Goal: Information Seeking & Learning: Learn about a topic

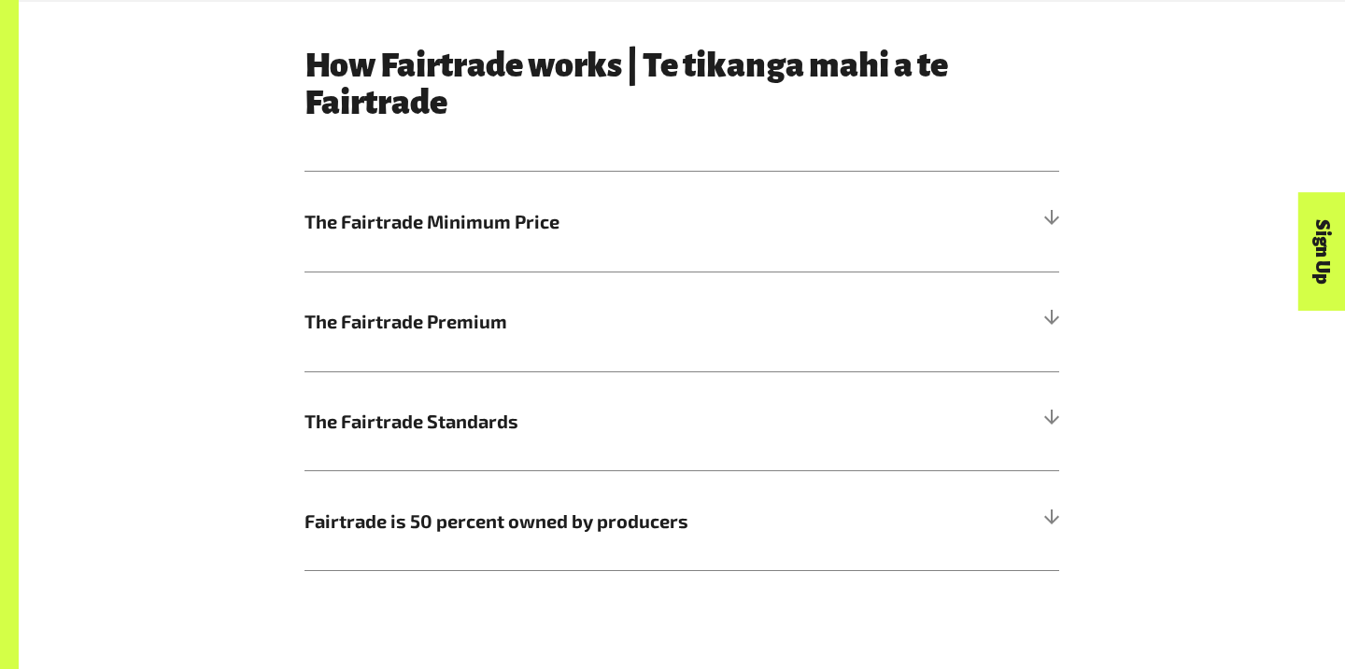
scroll to position [993, 0]
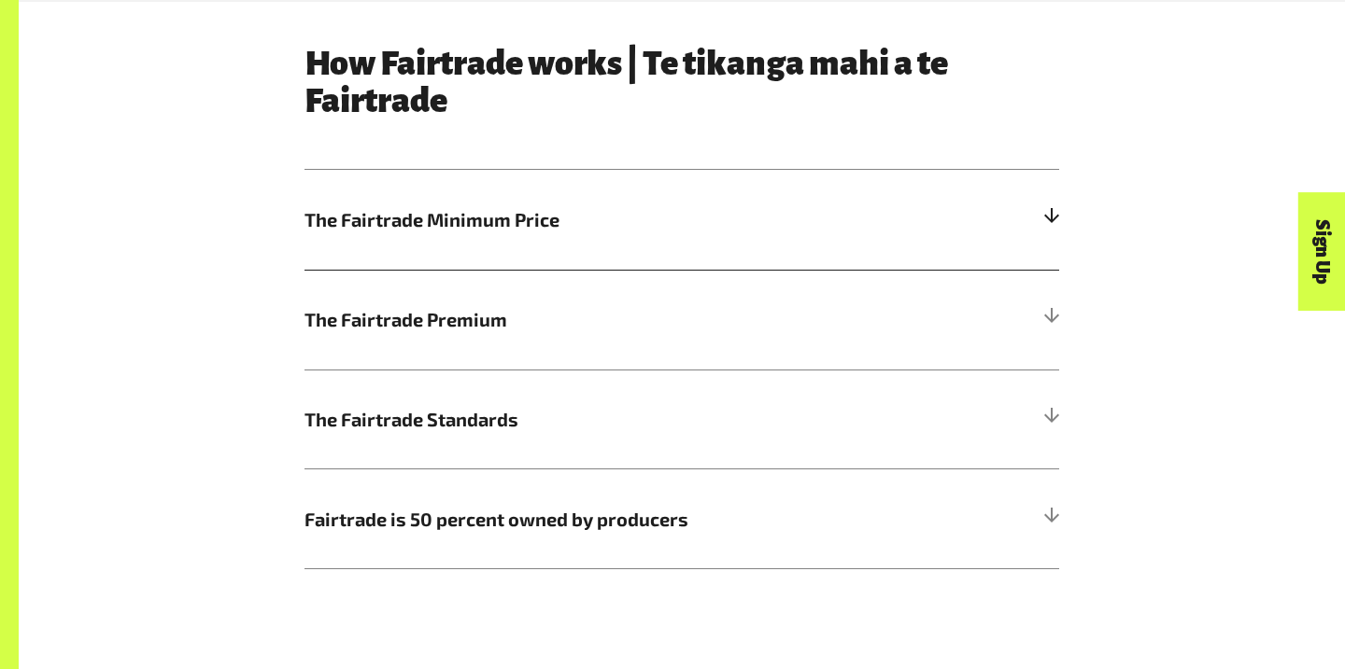
click at [466, 228] on span "The Fairtrade Minimum Price" at bounding box center [587, 219] width 566 height 28
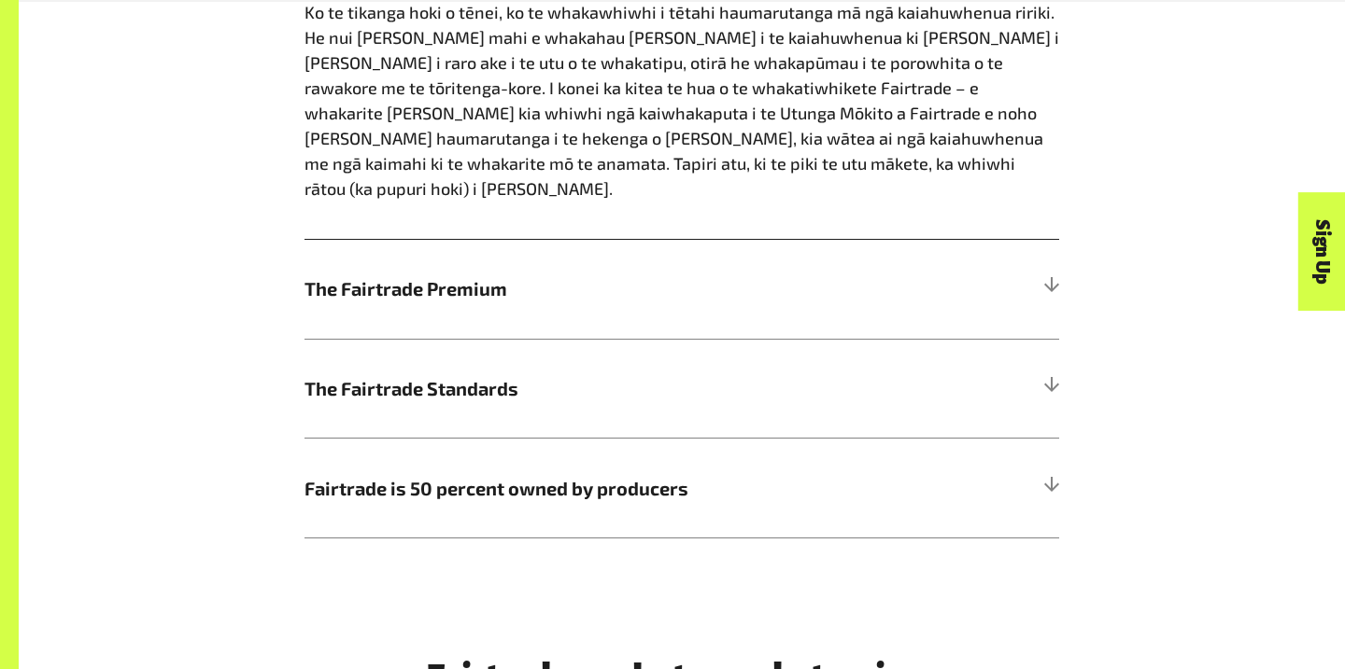
scroll to position [1480, 0]
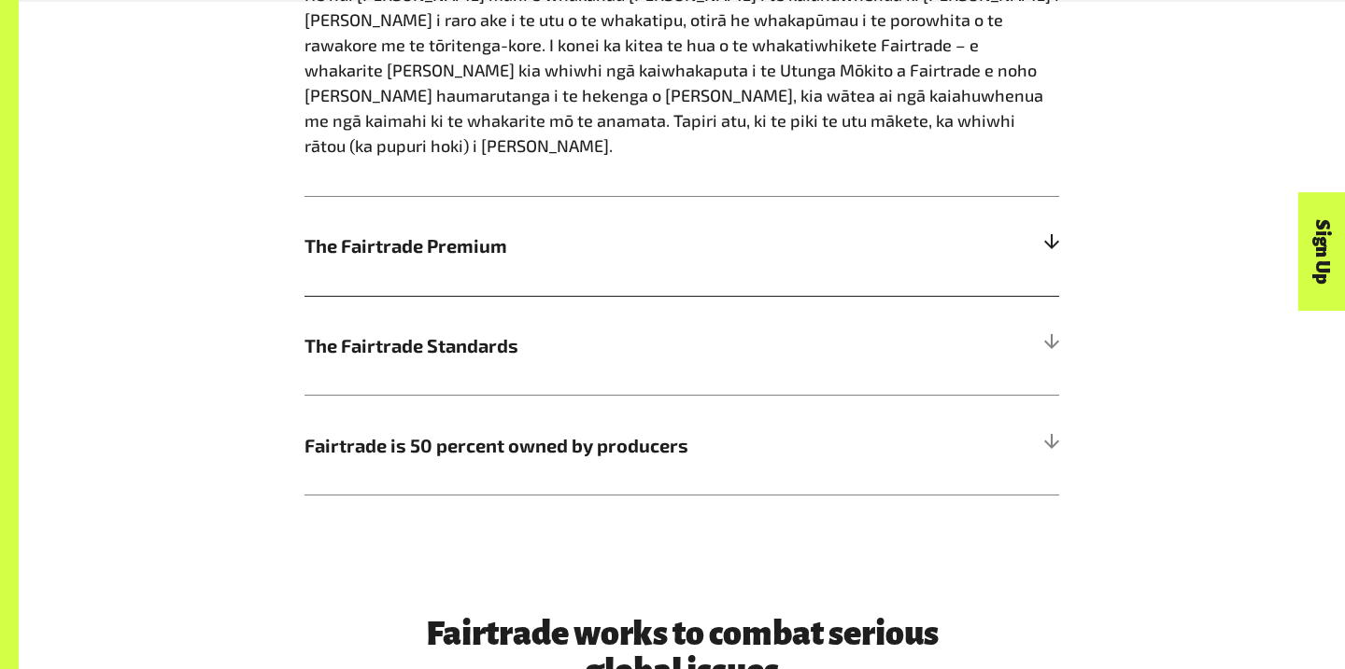
click at [469, 196] on h5 "The Fairtrade Premium" at bounding box center [681, 246] width 754 height 100
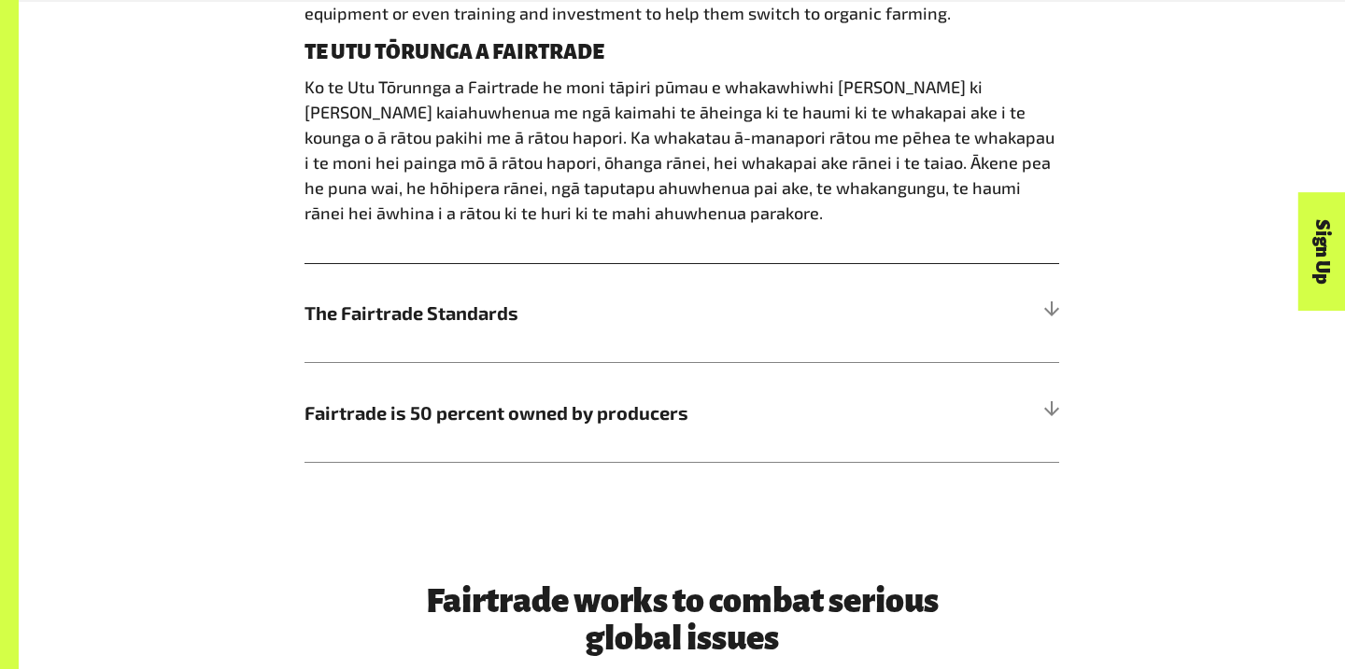
scroll to position [1467, 0]
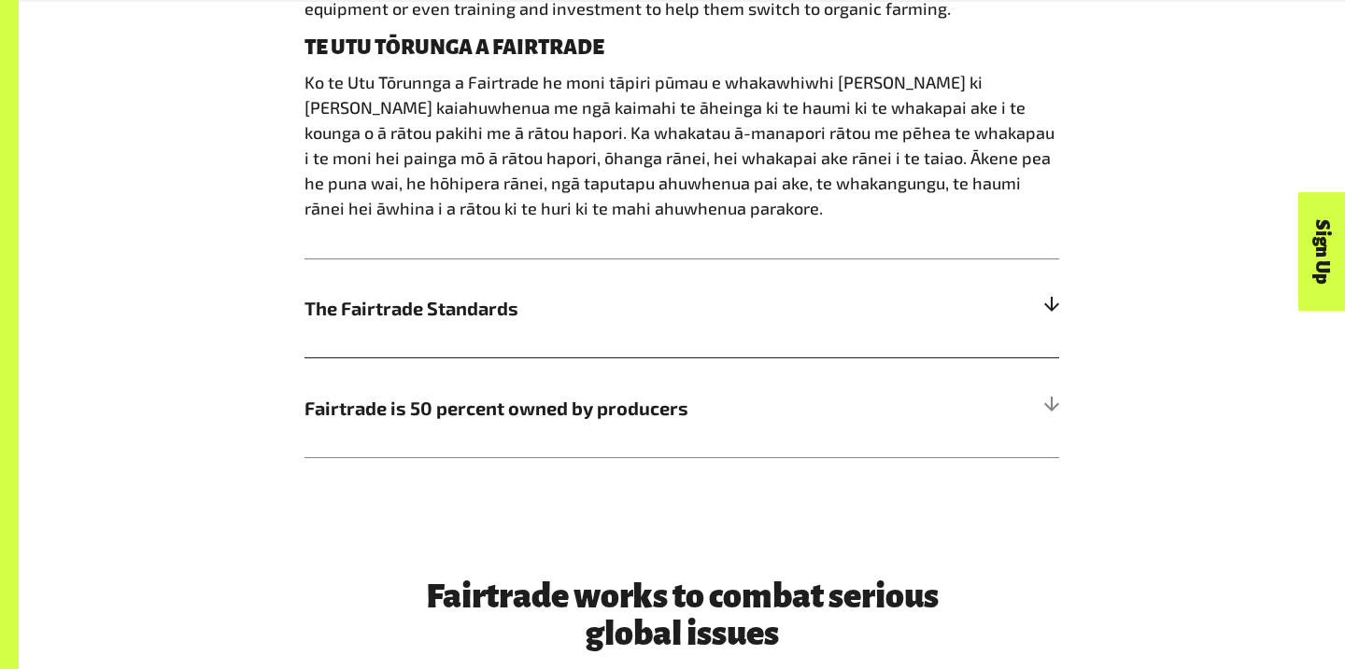
click at [472, 301] on span "The Fairtrade Standards" at bounding box center [587, 308] width 566 height 28
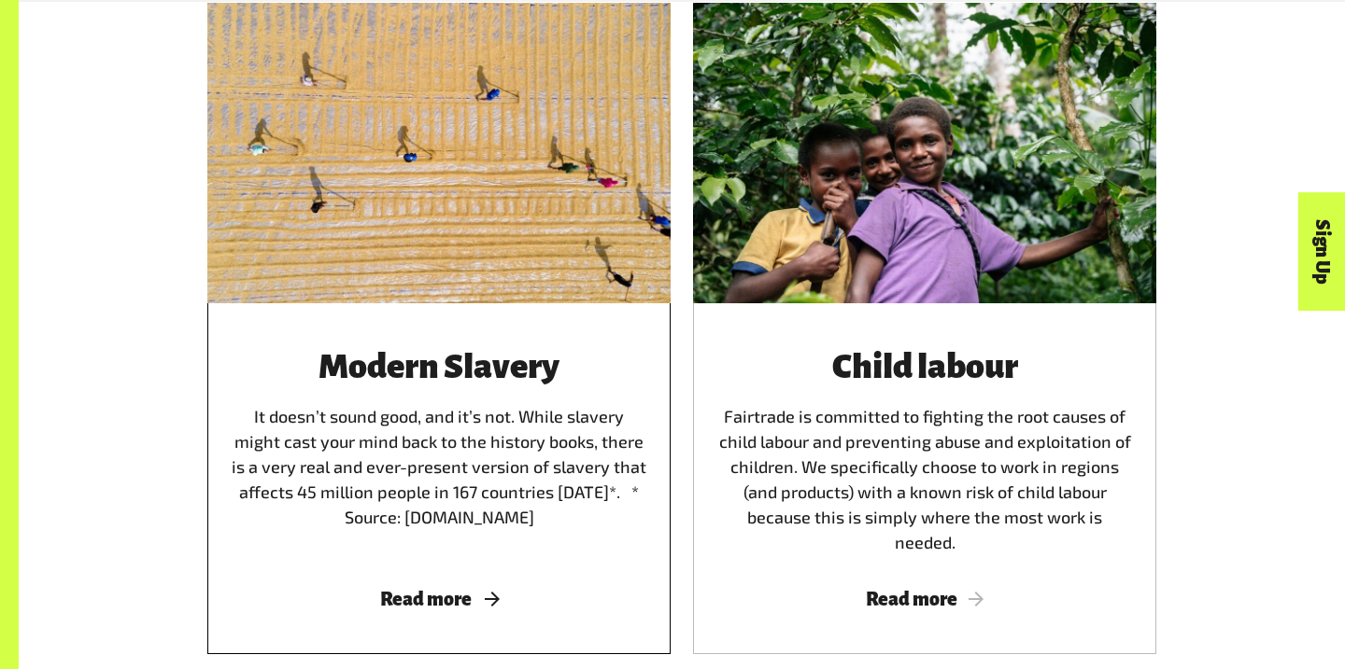
scroll to position [3035, 0]
click at [420, 588] on span "Read more" at bounding box center [439, 598] width 418 height 21
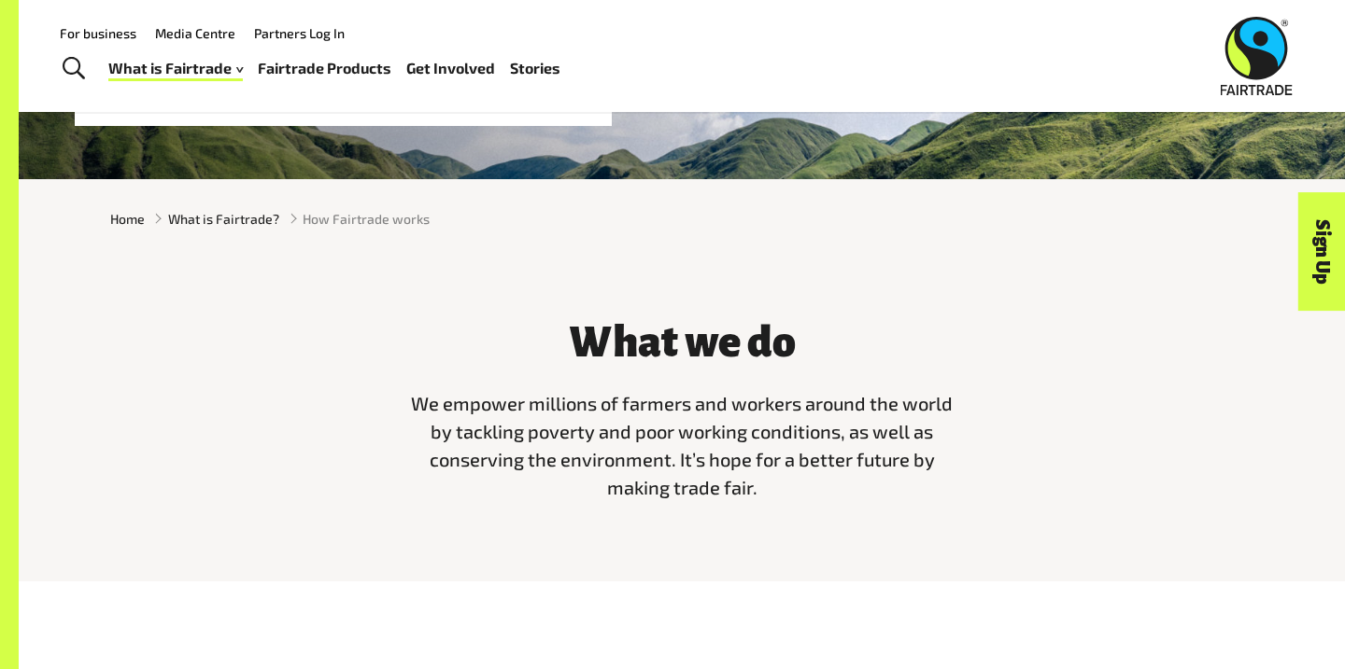
scroll to position [361, 0]
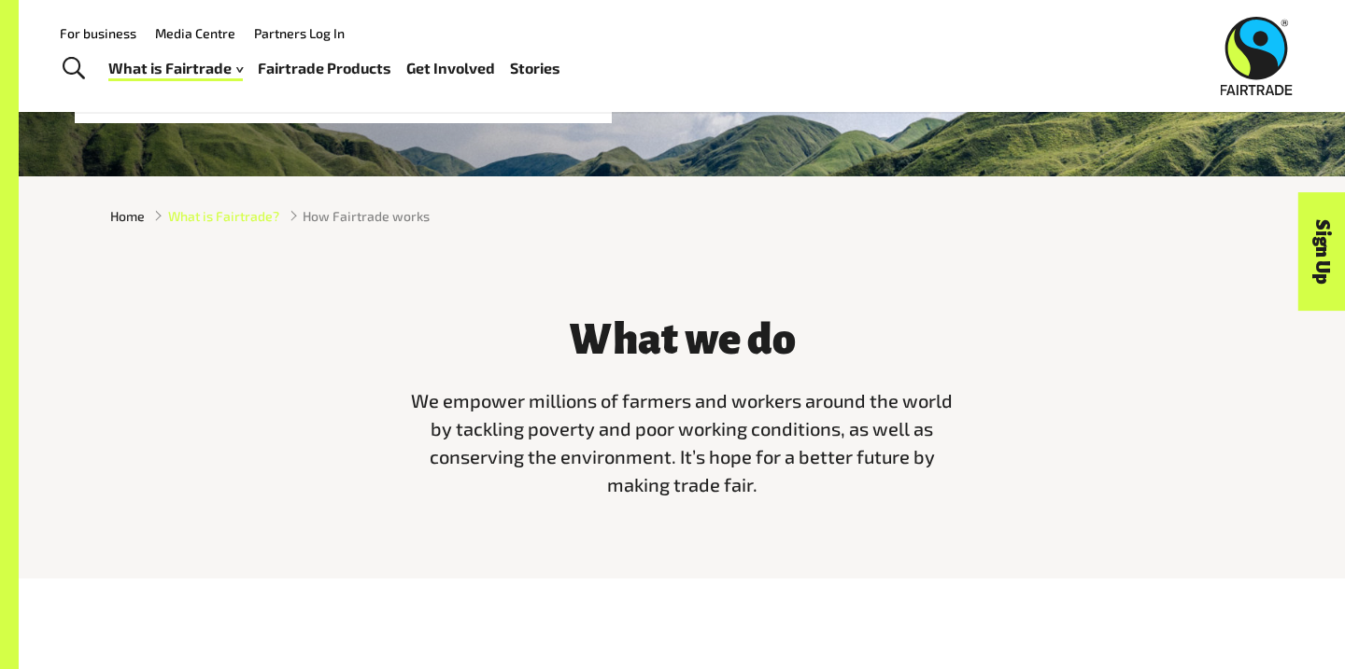
click at [275, 219] on span "What is Fairtrade?" at bounding box center [223, 216] width 111 height 20
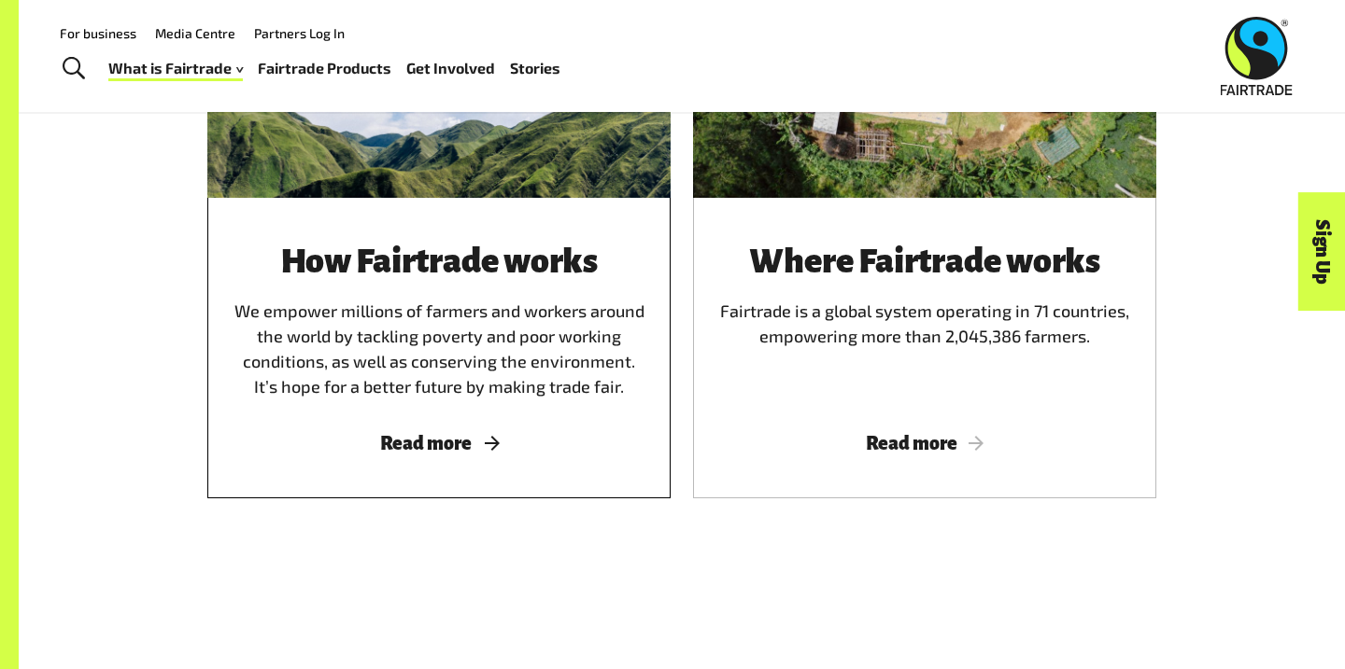
scroll to position [1190, 0]
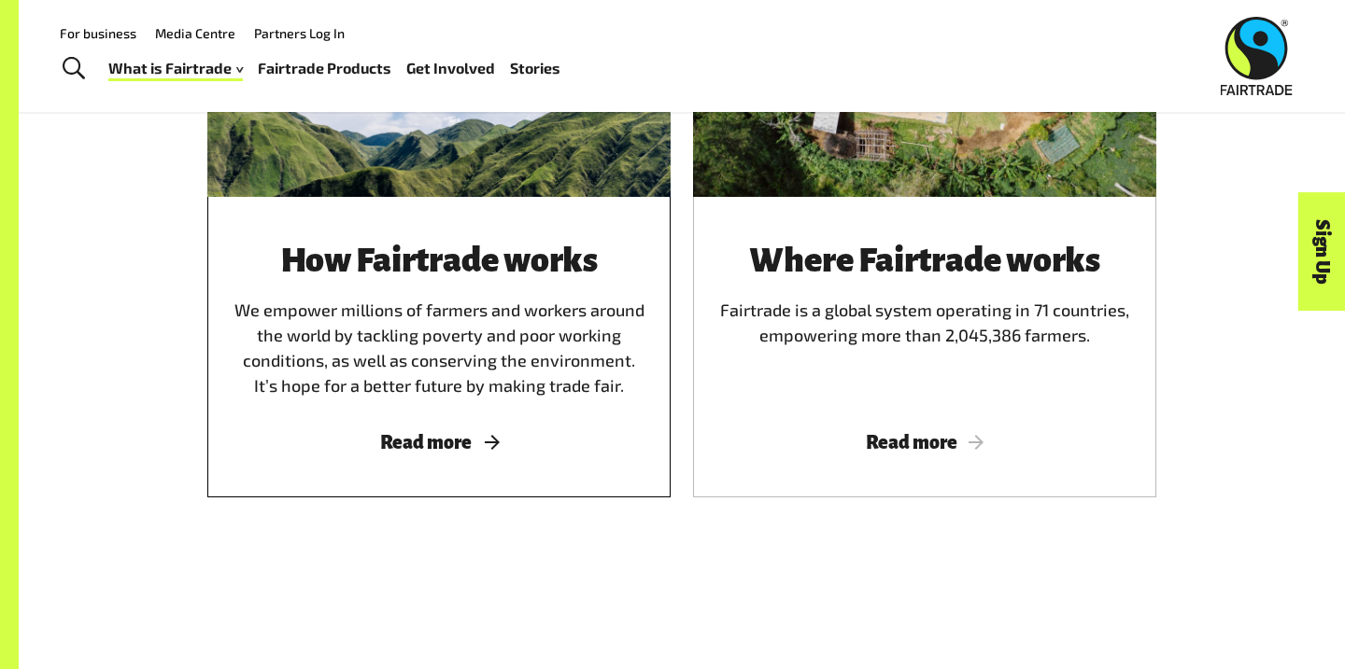
click at [332, 287] on div "How Fairtrade works We empower millions of farmers and workers around the world…" at bounding box center [439, 320] width 418 height 157
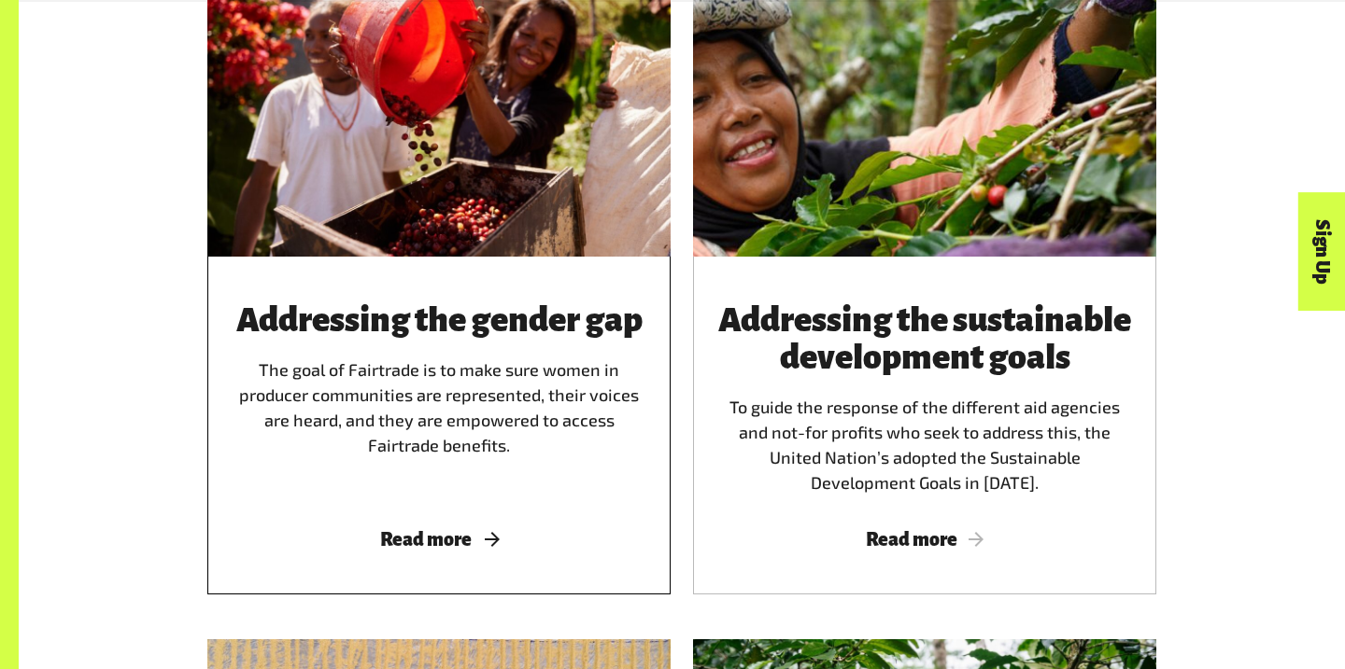
scroll to position [2062, 0]
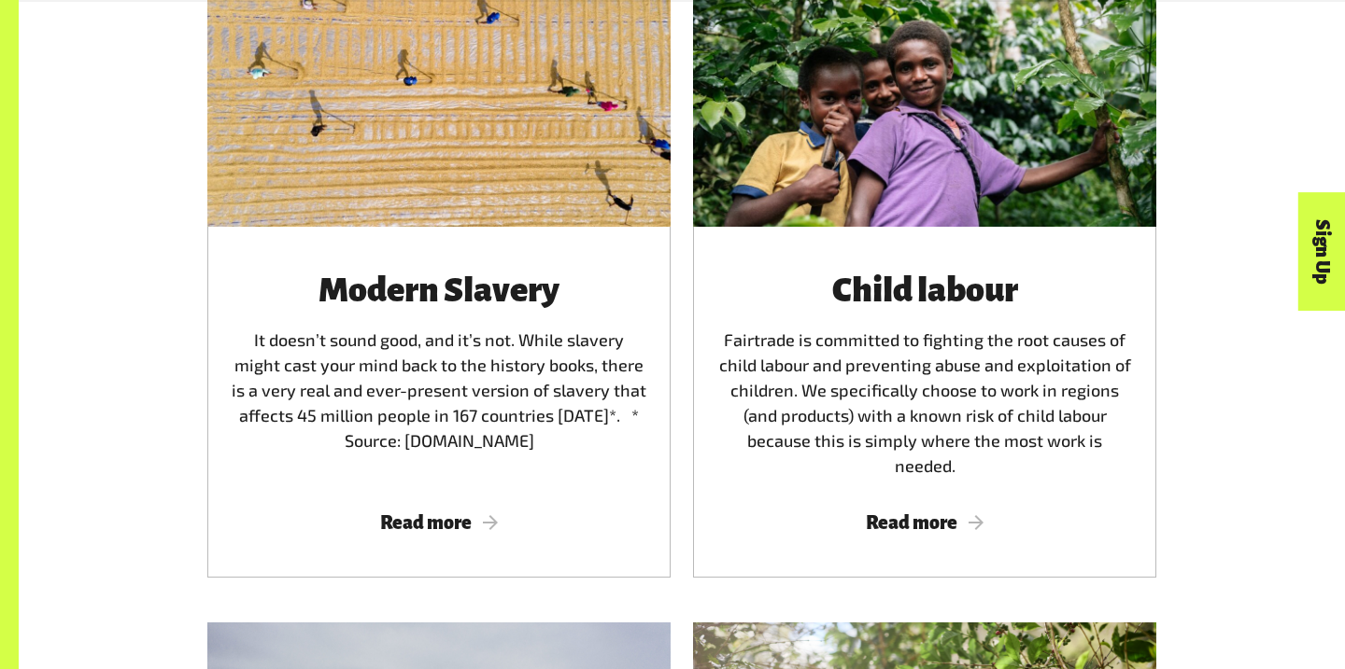
scroll to position [2772, 0]
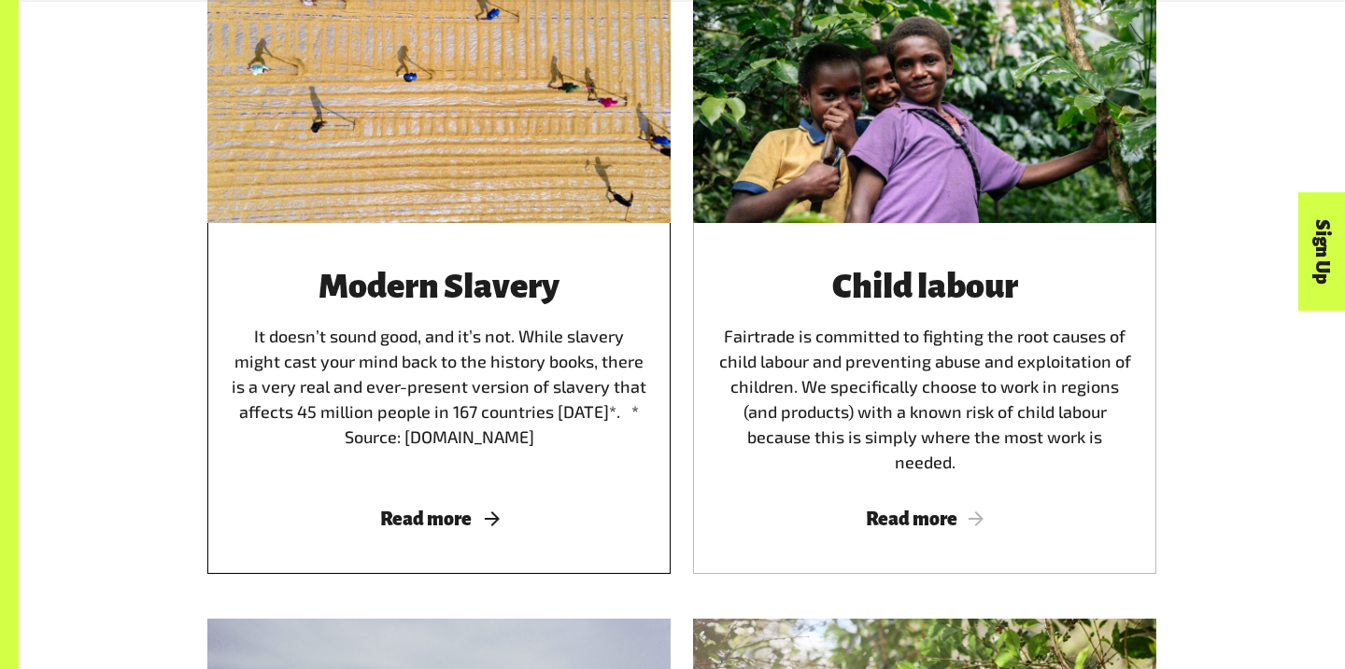
click at [329, 478] on div "Modern Slavery It doesn’t sound good, and it’s not. While slavery might cast yo…" at bounding box center [438, 398] width 463 height 351
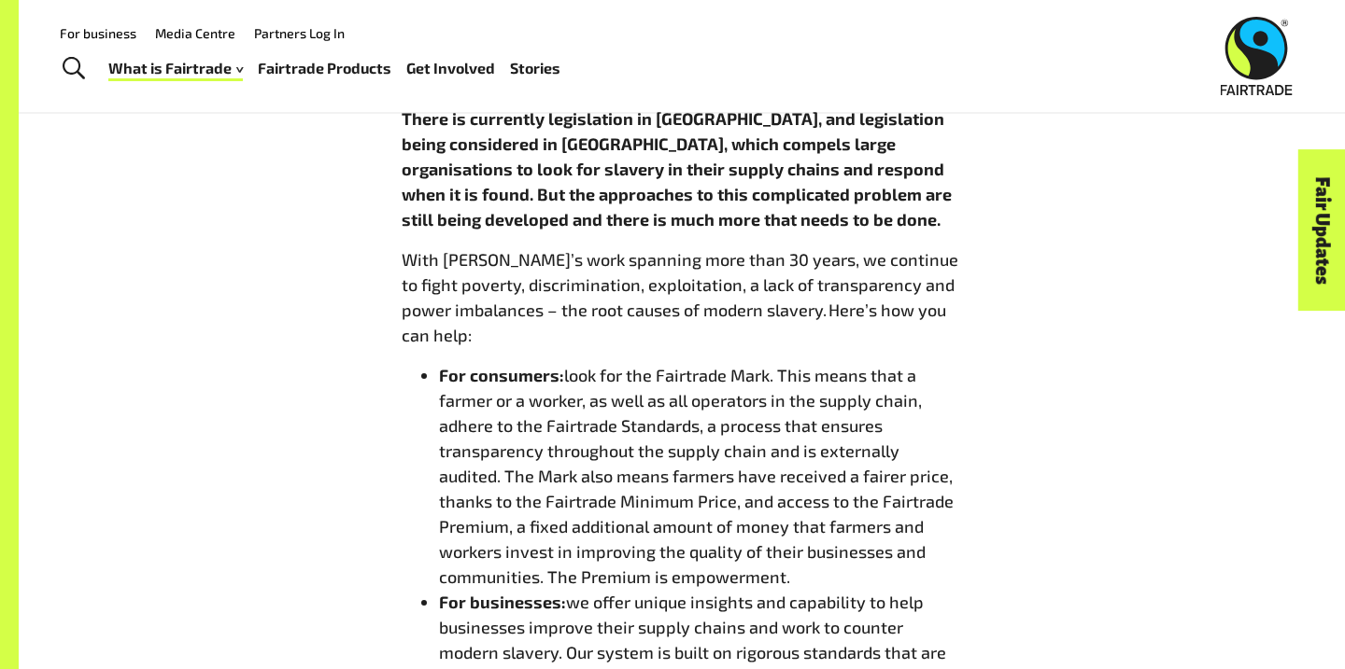
scroll to position [1441, 0]
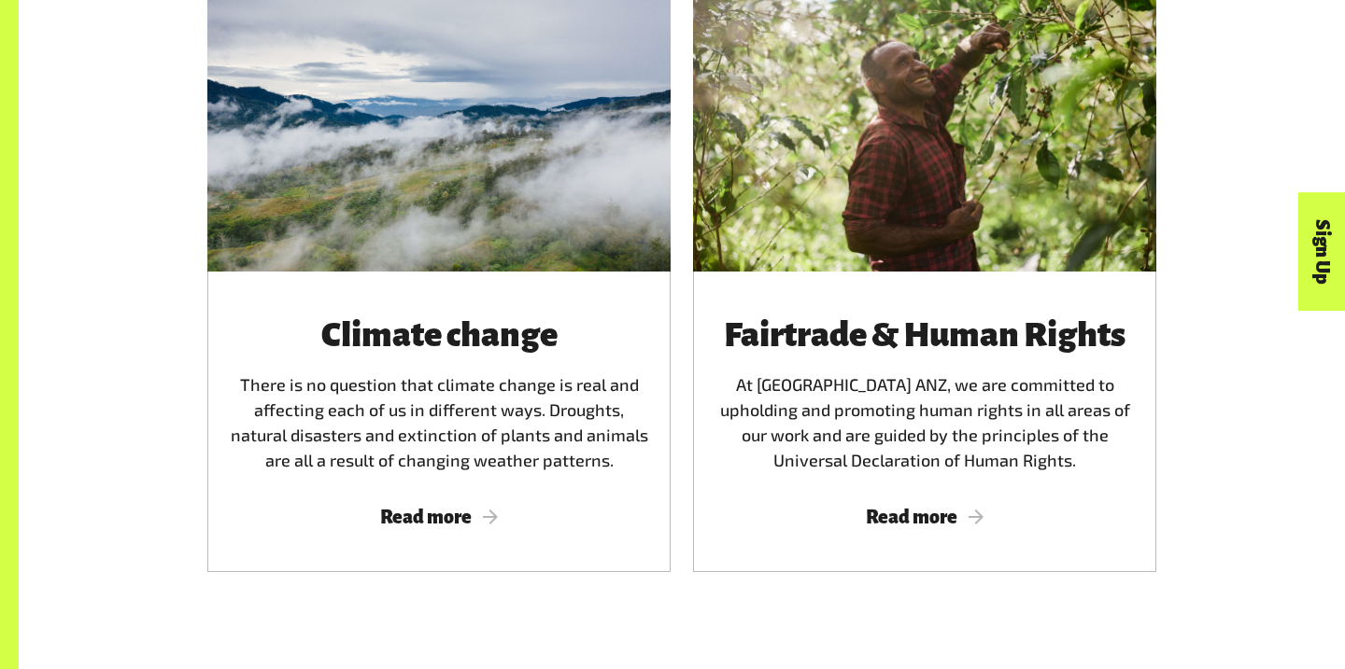
scroll to position [3422, 0]
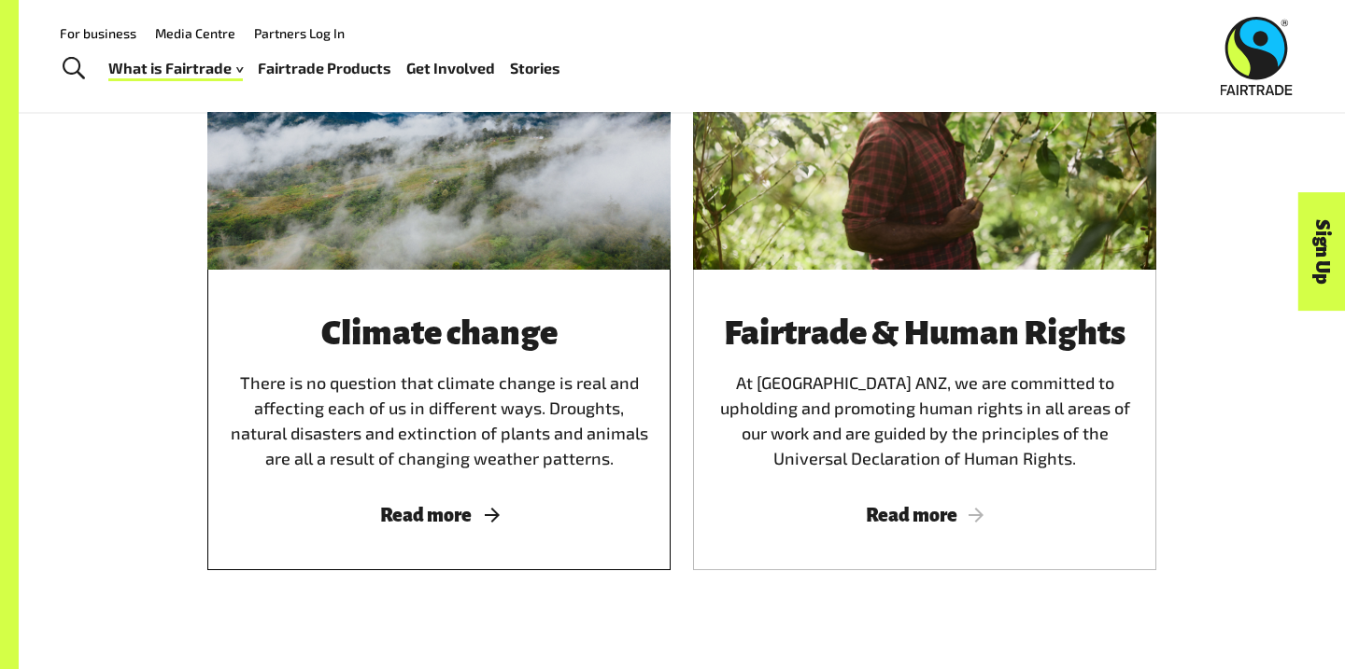
click at [468, 505] on span "Read more" at bounding box center [439, 515] width 418 height 21
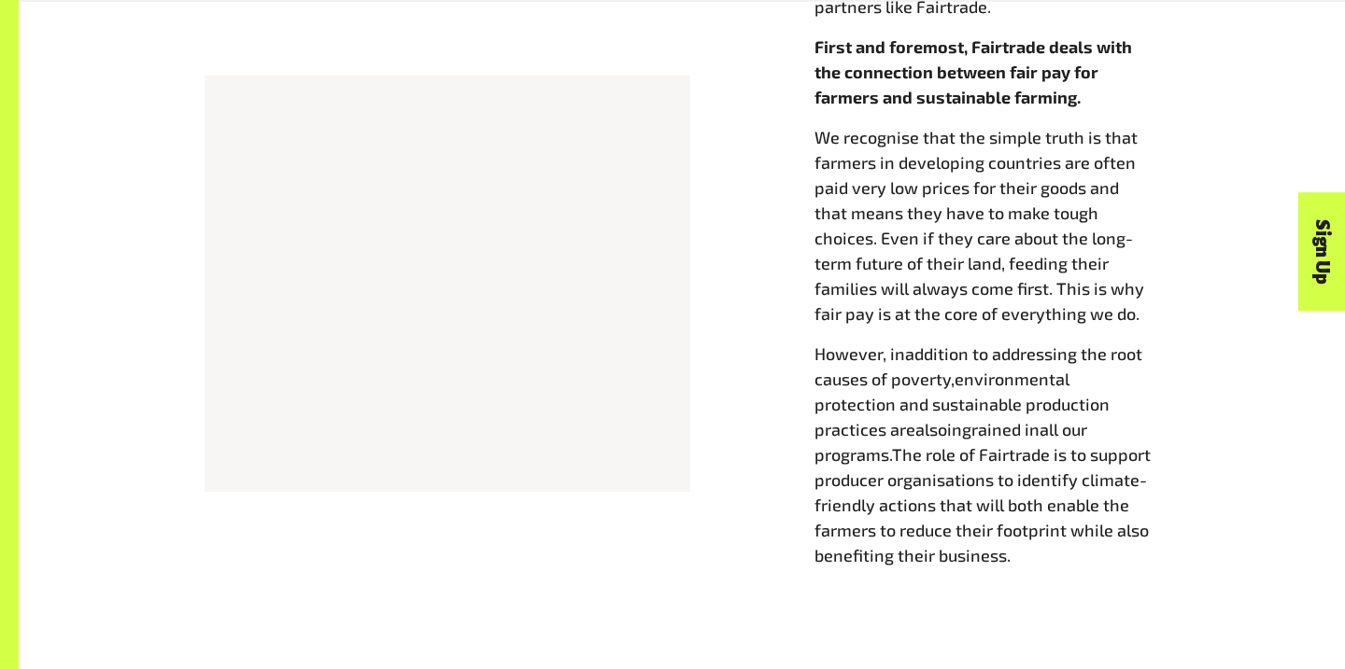
scroll to position [1145, 0]
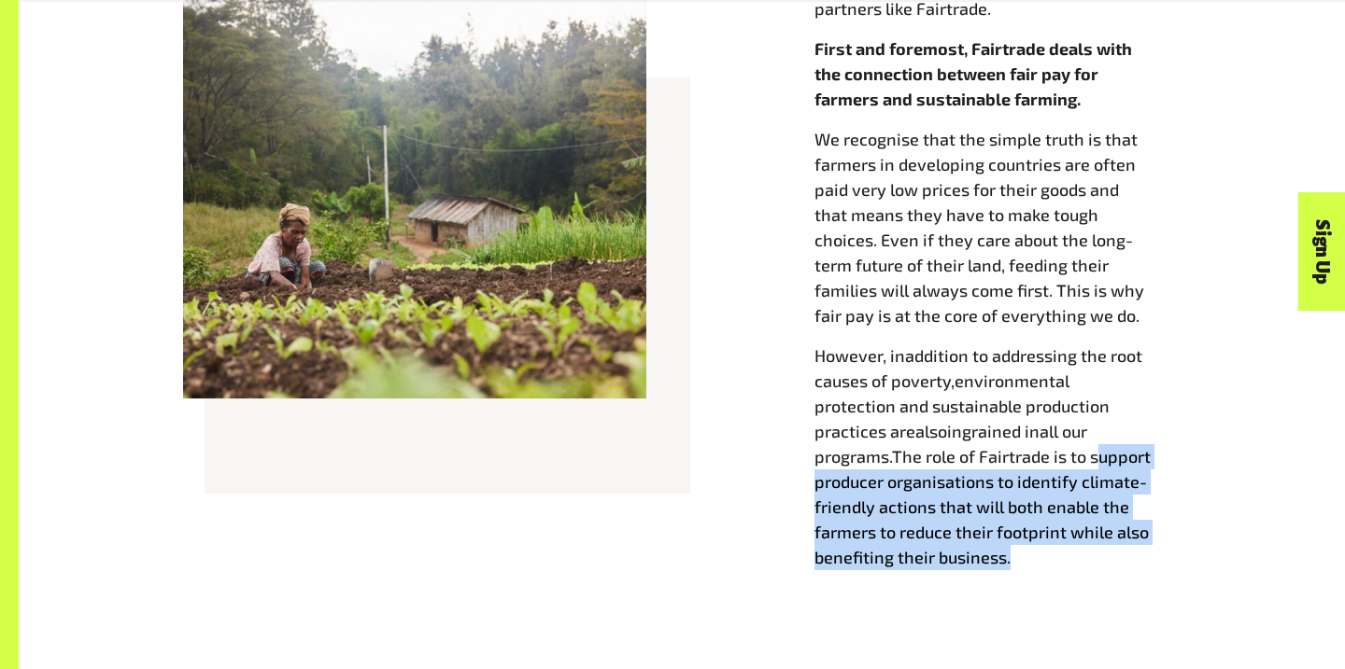
drag, startPoint x: 814, startPoint y: 484, endPoint x: 1088, endPoint y: 564, distance: 285.1
click at [1088, 564] on span "The role of Fairtrade is to support producer organisations to identify climate-…" at bounding box center [982, 506] width 336 height 121
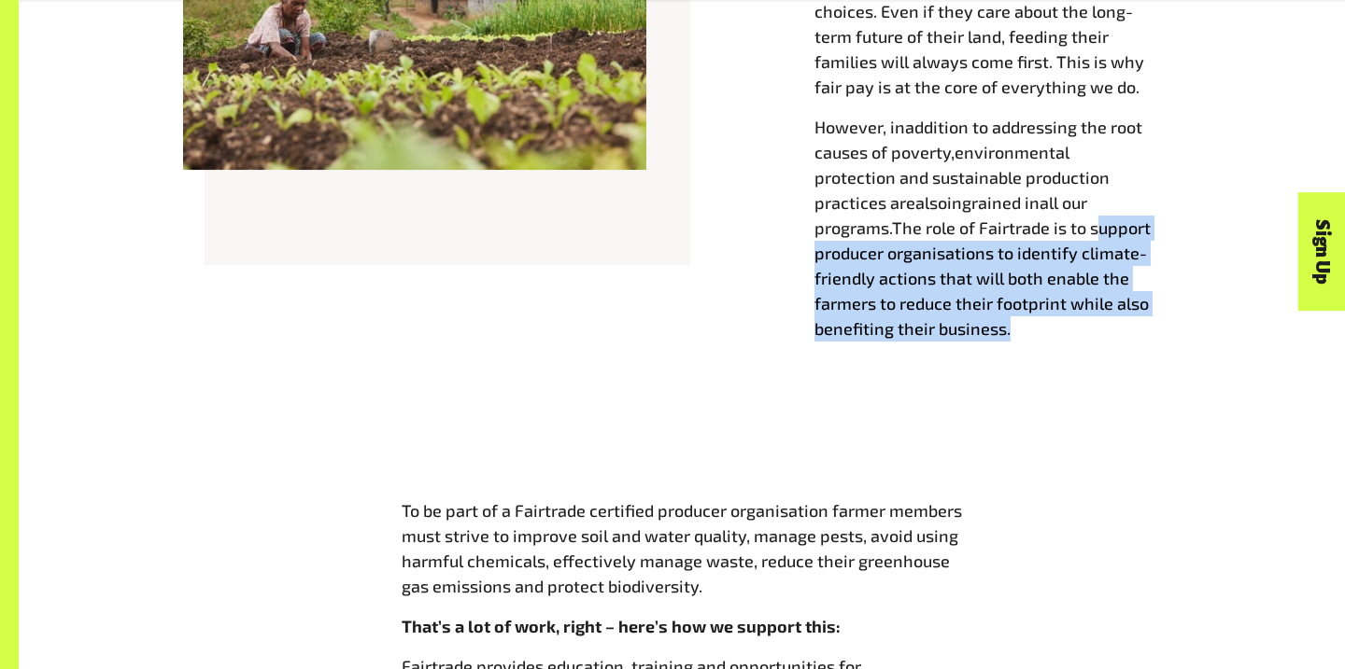
scroll to position [1401, 0]
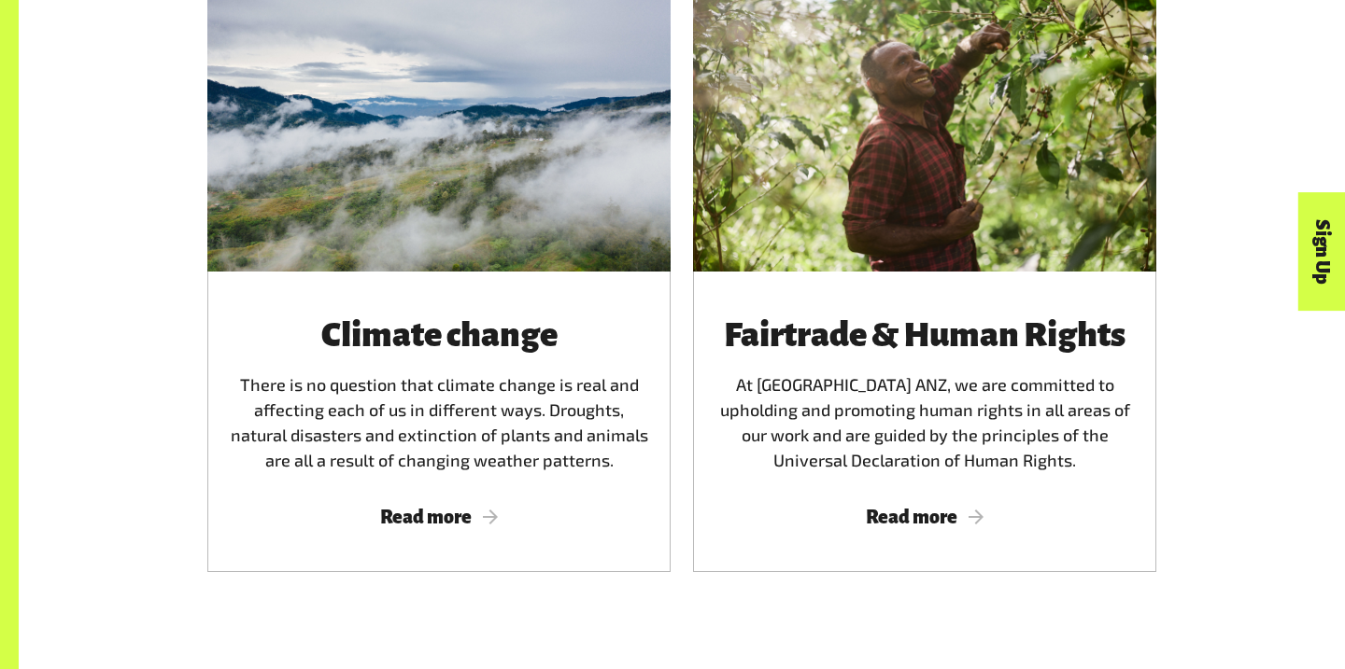
scroll to position [3422, 0]
